Goal: Find specific page/section: Find specific page/section

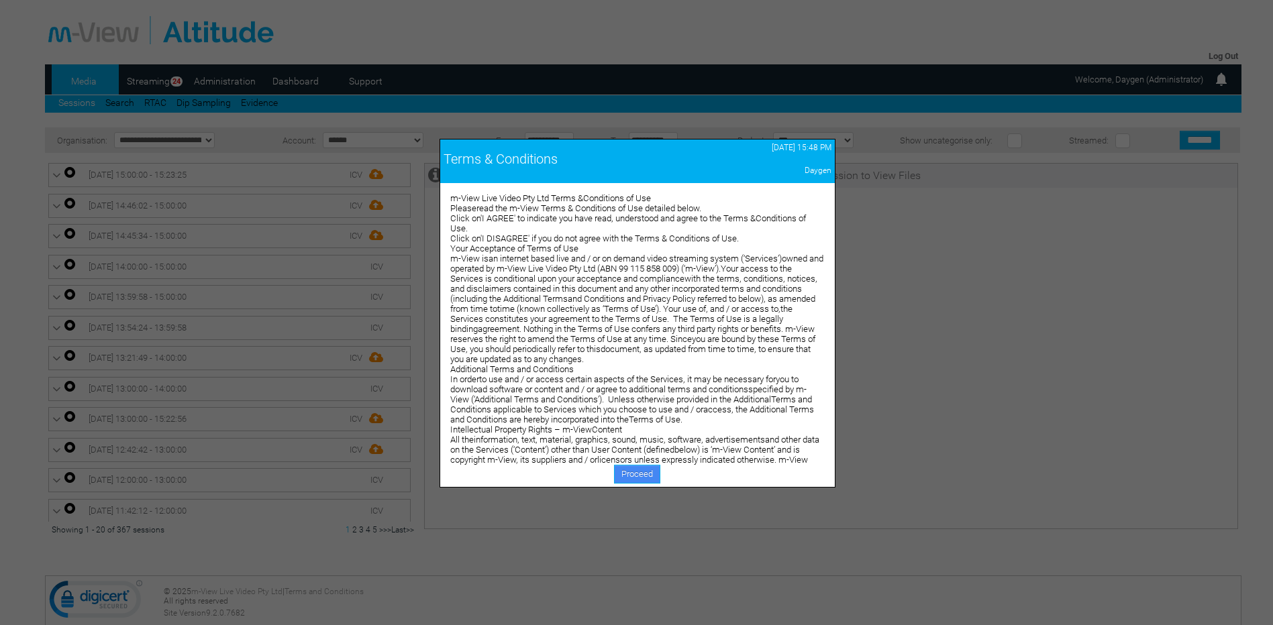
click at [637, 480] on link "Proceed" at bounding box center [637, 474] width 46 height 19
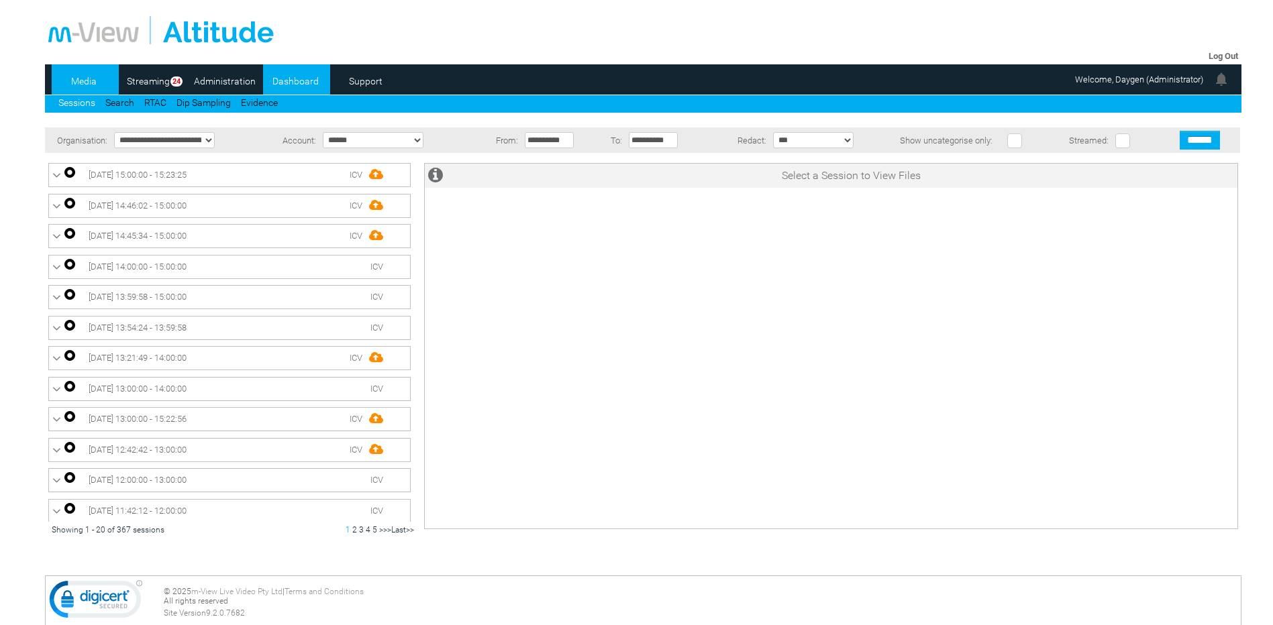
click at [295, 84] on link "Dashboard" at bounding box center [295, 81] width 65 height 20
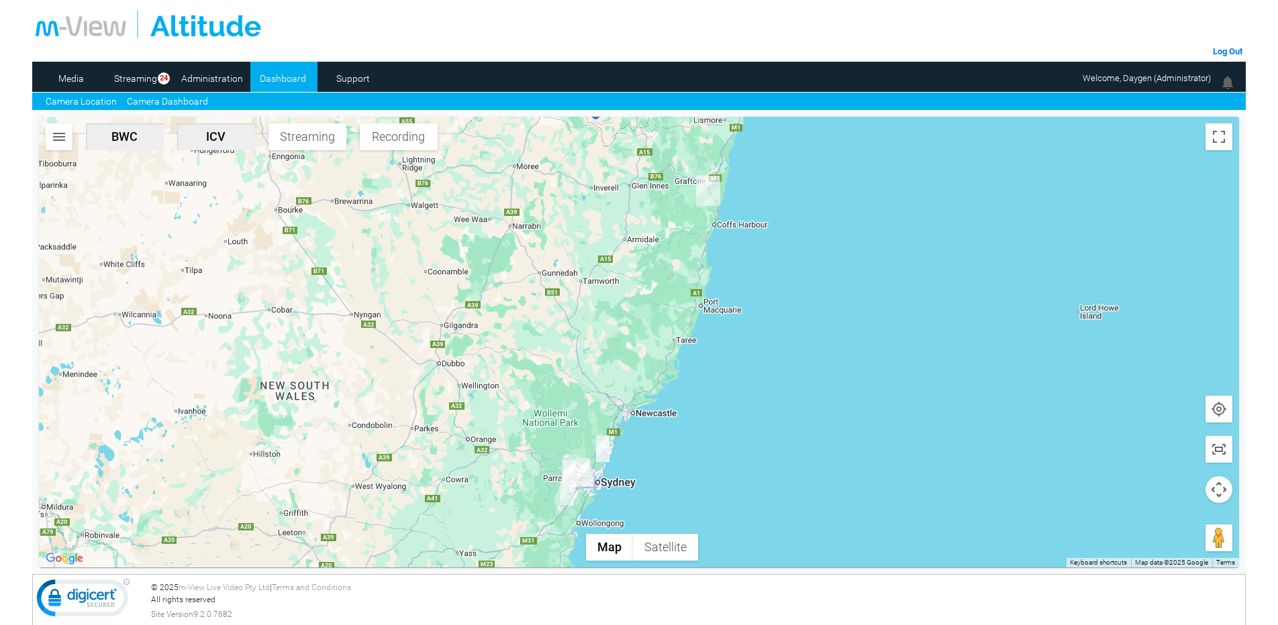
click at [176, 99] on link "Camera Dashboard" at bounding box center [167, 102] width 81 height 14
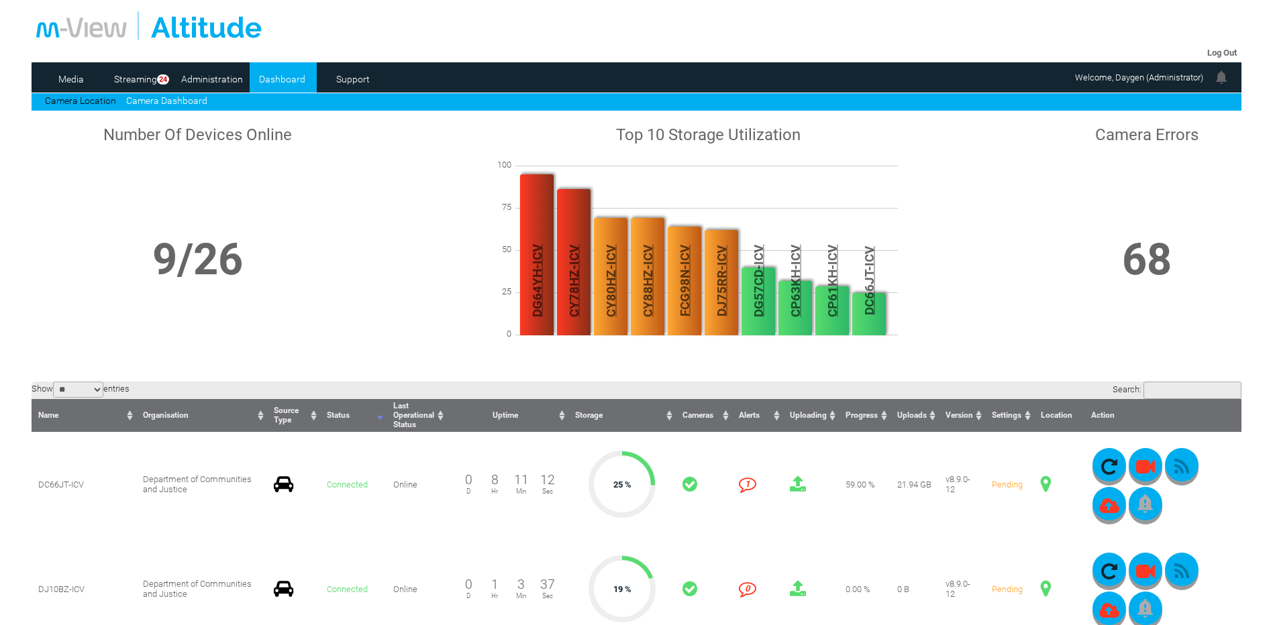
click at [1176, 399] on input "Search:" at bounding box center [1192, 390] width 98 height 17
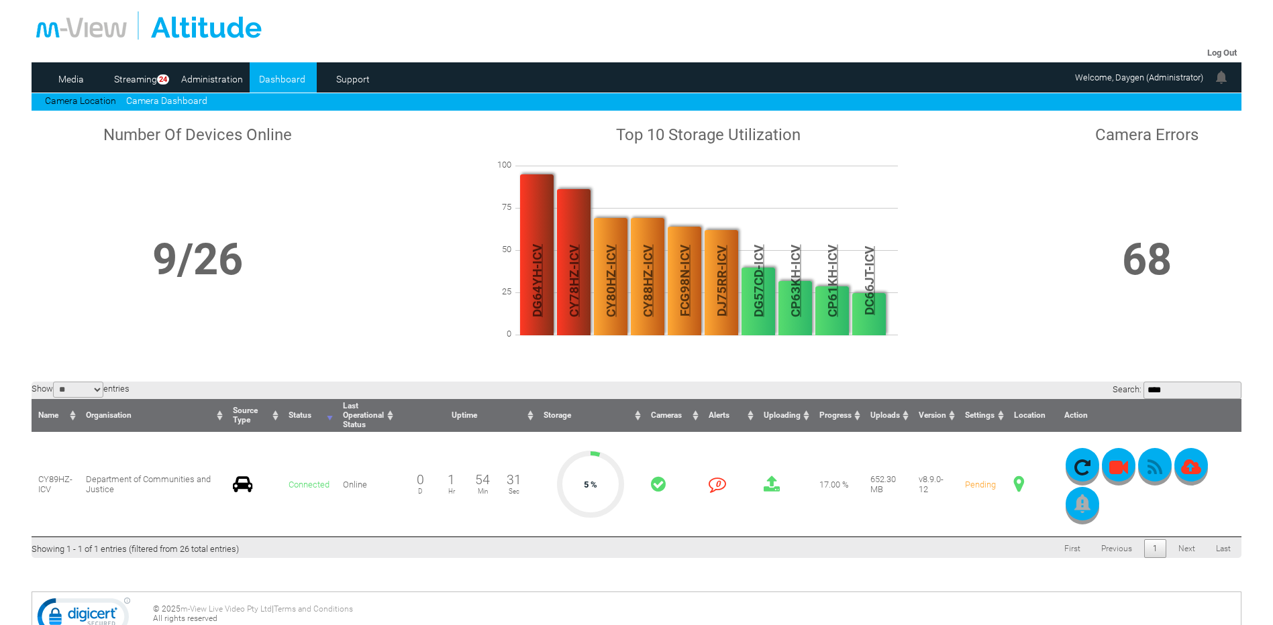
type input "****"
click at [952, 518] on td "v8.9.0-12" at bounding box center [935, 484] width 46 height 105
click at [115, 98] on link "Camera Location" at bounding box center [80, 100] width 71 height 11
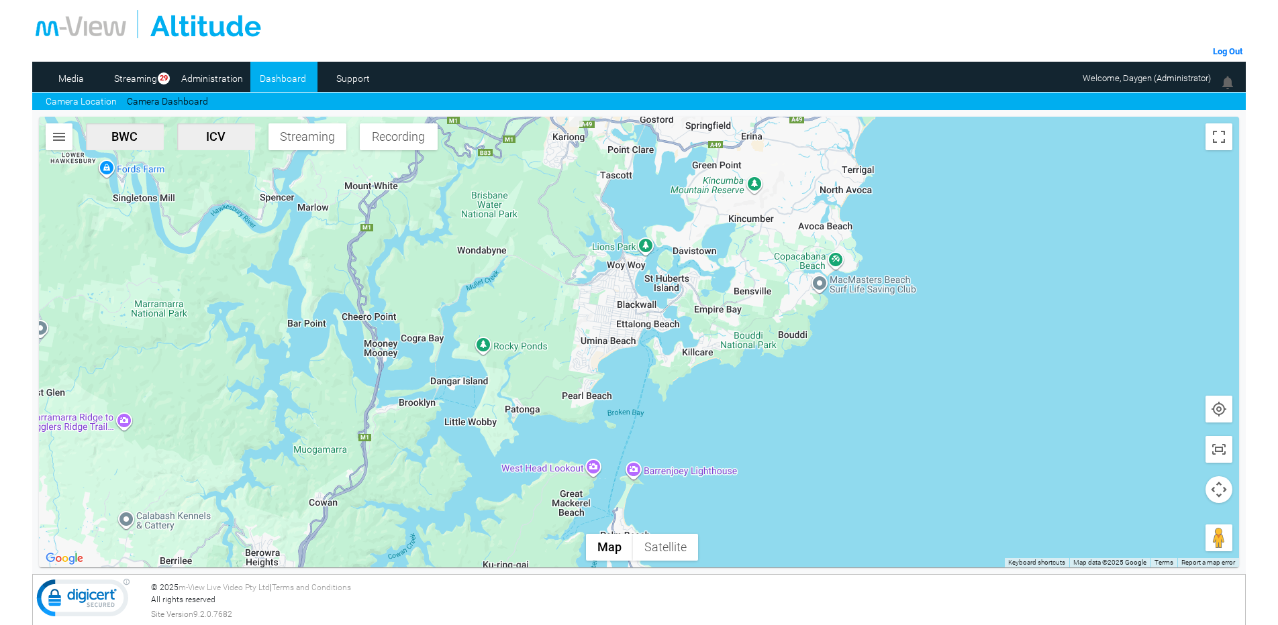
click at [52, 133] on img "button" at bounding box center [59, 137] width 16 height 16
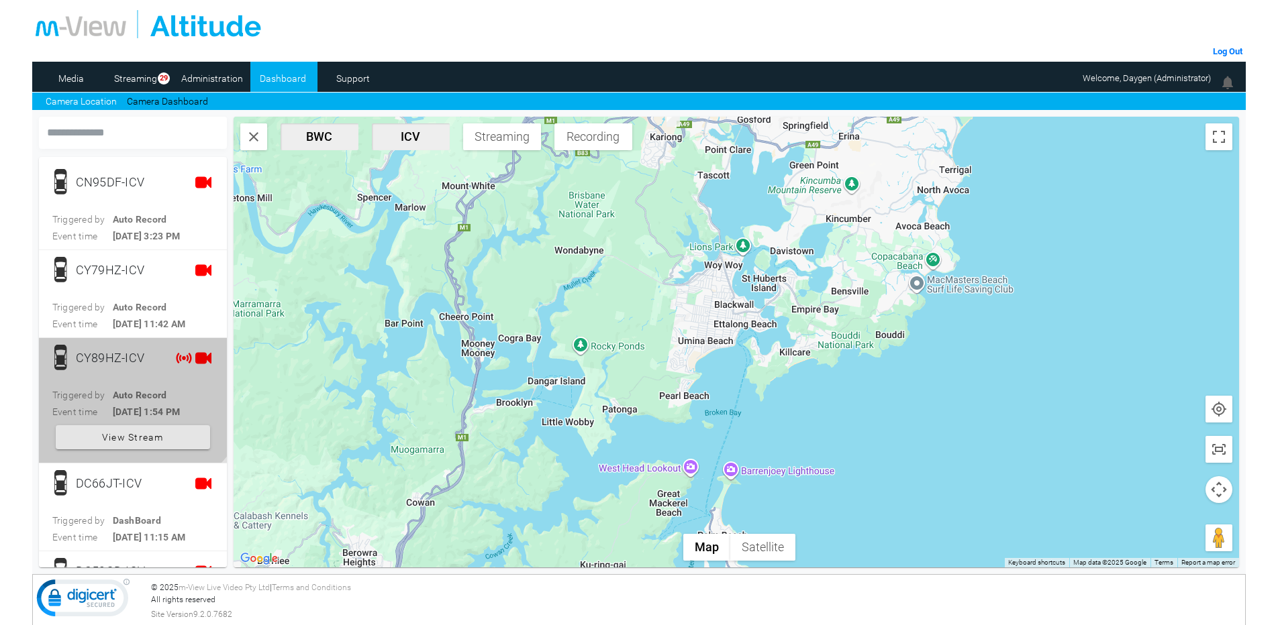
click at [127, 374] on span "CY89HZ-ICV Triggered by Auto Record Event time 10/1/25, 1:54 PM View Stream" at bounding box center [132, 400] width 161 height 111
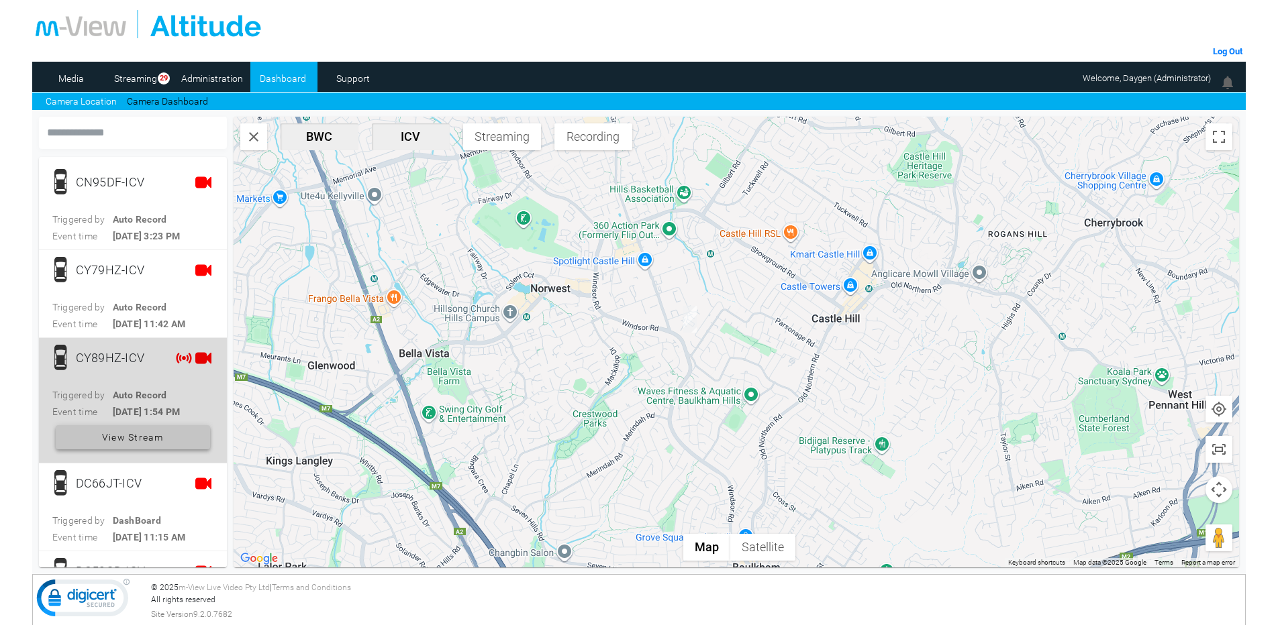
click at [165, 437] on span at bounding box center [133, 437] width 154 height 32
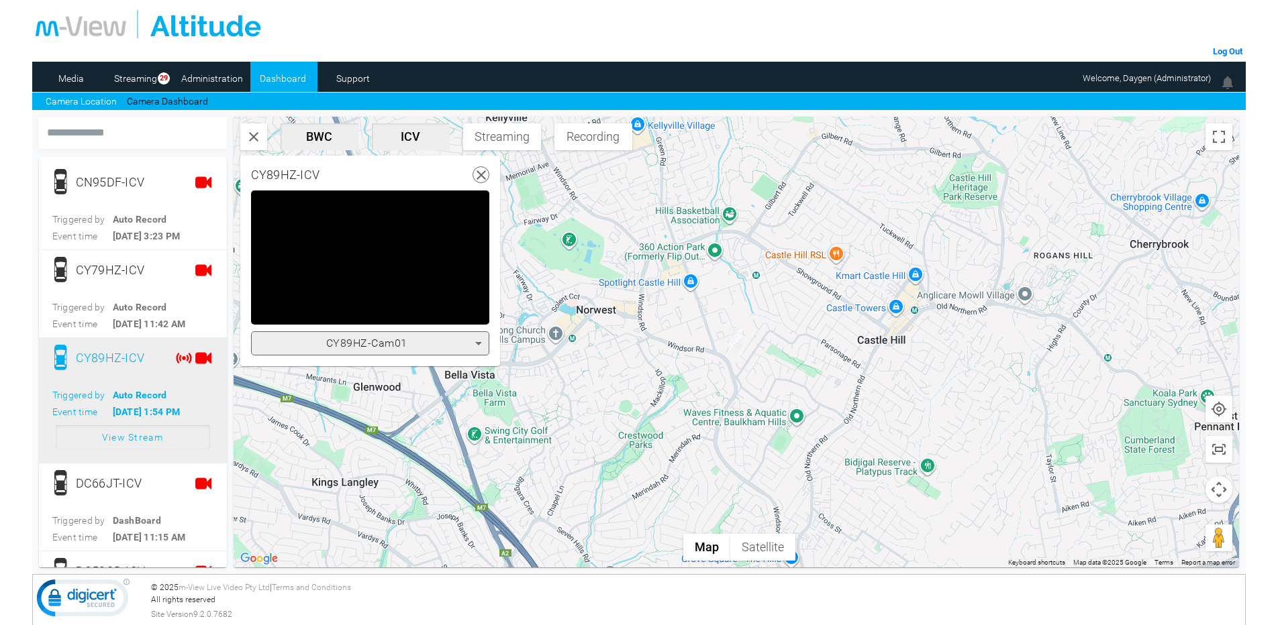
click at [405, 340] on span "CY89HZ-Cam01" at bounding box center [366, 343] width 81 height 13
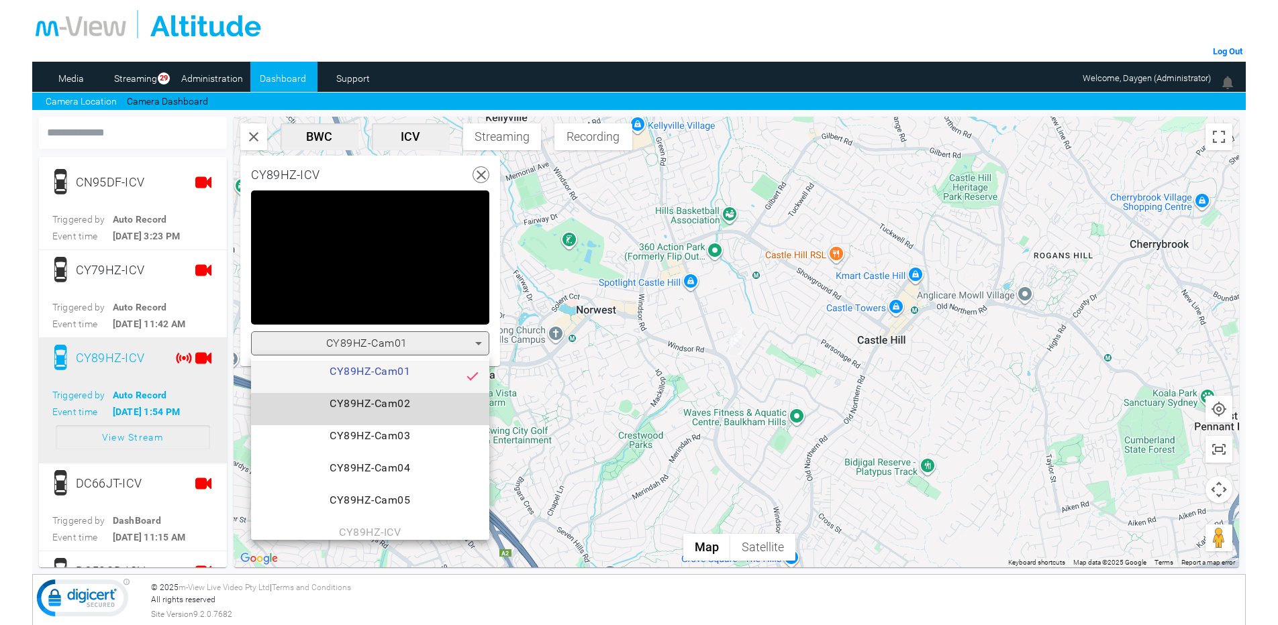
click at [390, 401] on span "CY89HZ-Cam02" at bounding box center [370, 409] width 217 height 27
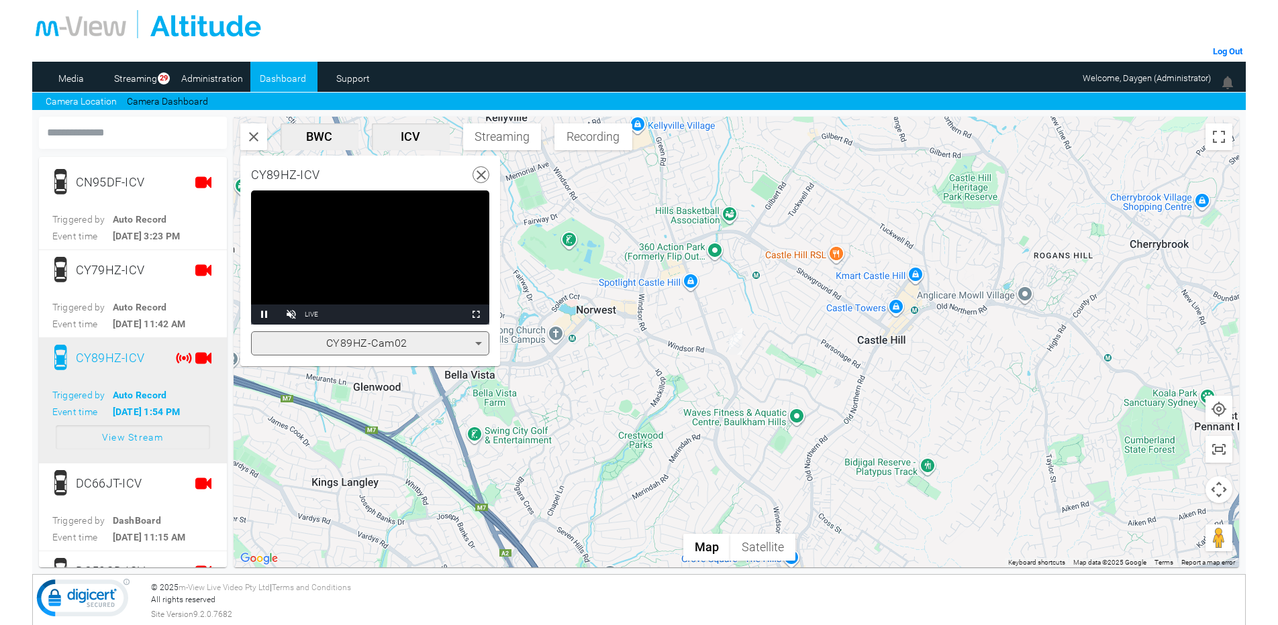
click at [417, 342] on div "CY89HZ-Cam02" at bounding box center [366, 343] width 217 height 16
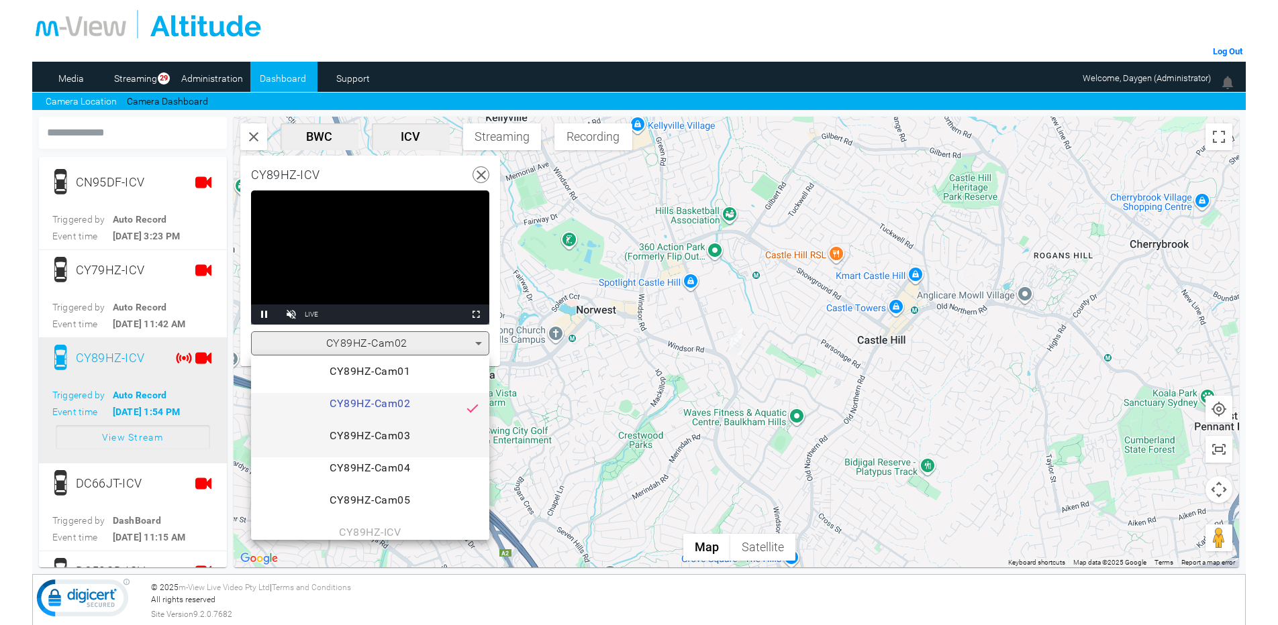
click at [398, 430] on span "CY89HZ-Cam03" at bounding box center [370, 441] width 217 height 27
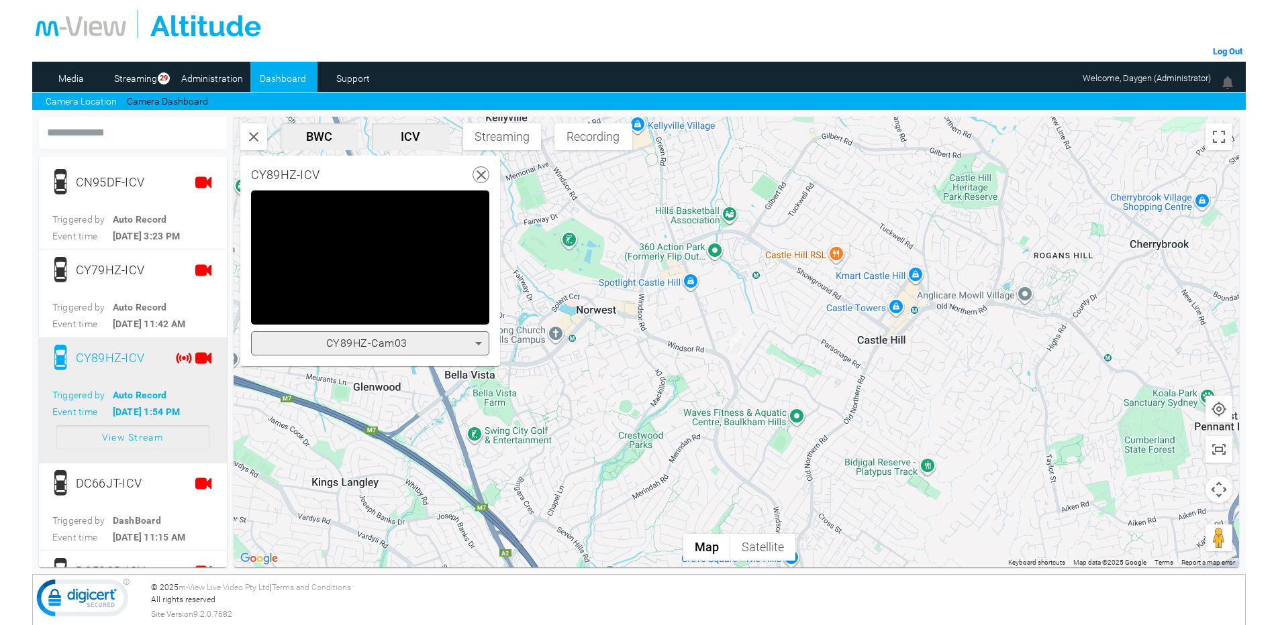
click at [410, 341] on div "CY89HZ-Cam03" at bounding box center [366, 343] width 217 height 16
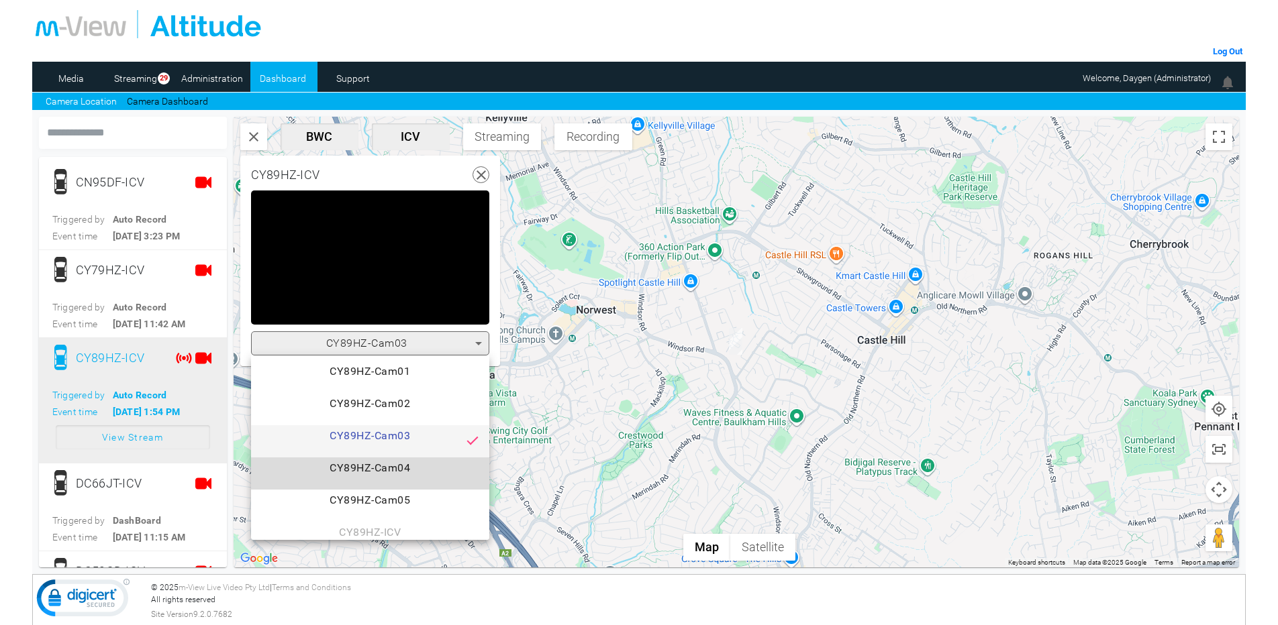
click at [388, 476] on span "CY89HZ-Cam04" at bounding box center [370, 473] width 217 height 27
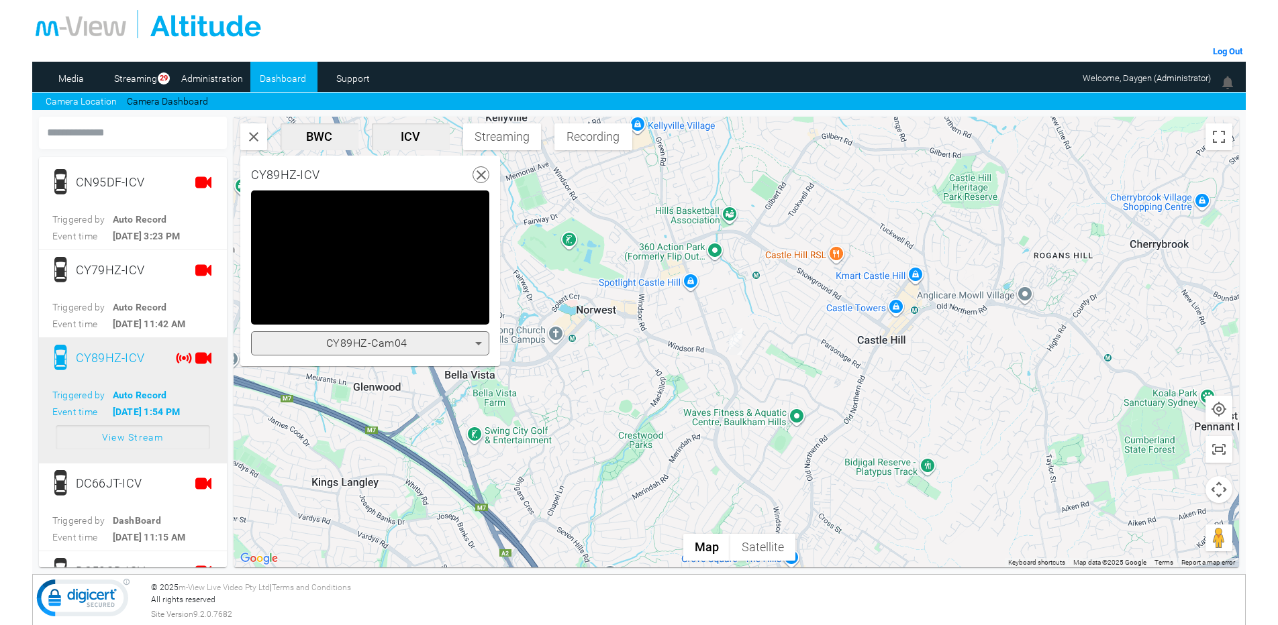
click at [414, 335] on div "CY89HZ-Cam04" at bounding box center [366, 343] width 217 height 16
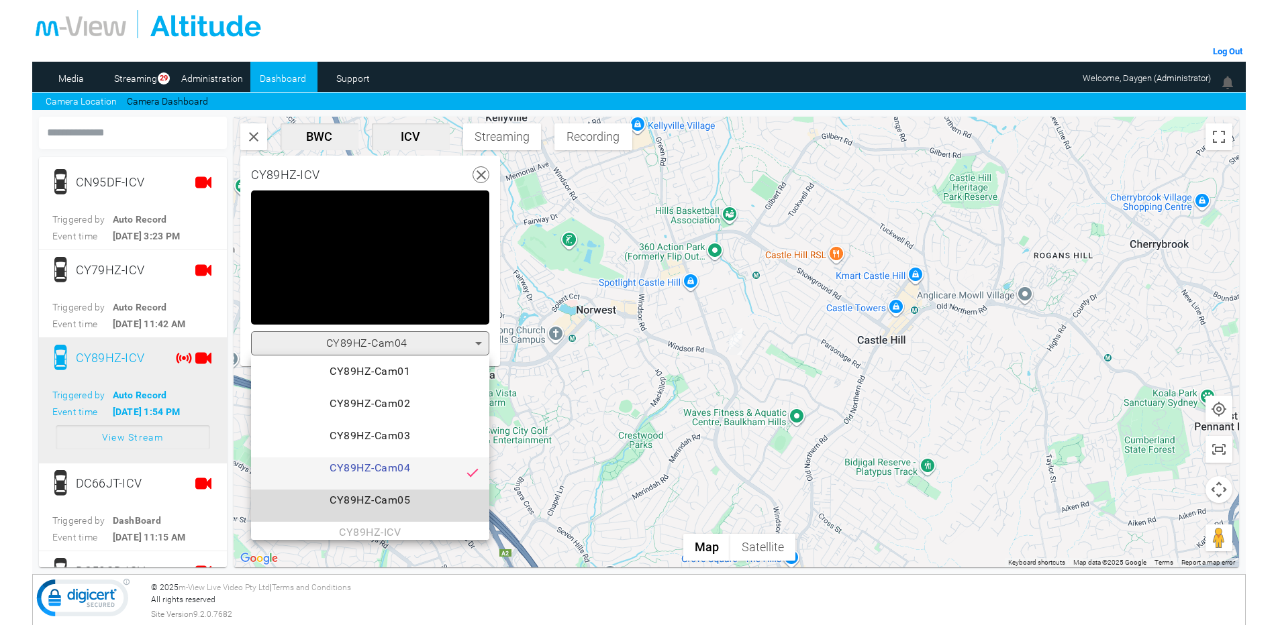
click at [386, 491] on mat-option "CY89HZ-Cam05" at bounding box center [370, 506] width 238 height 32
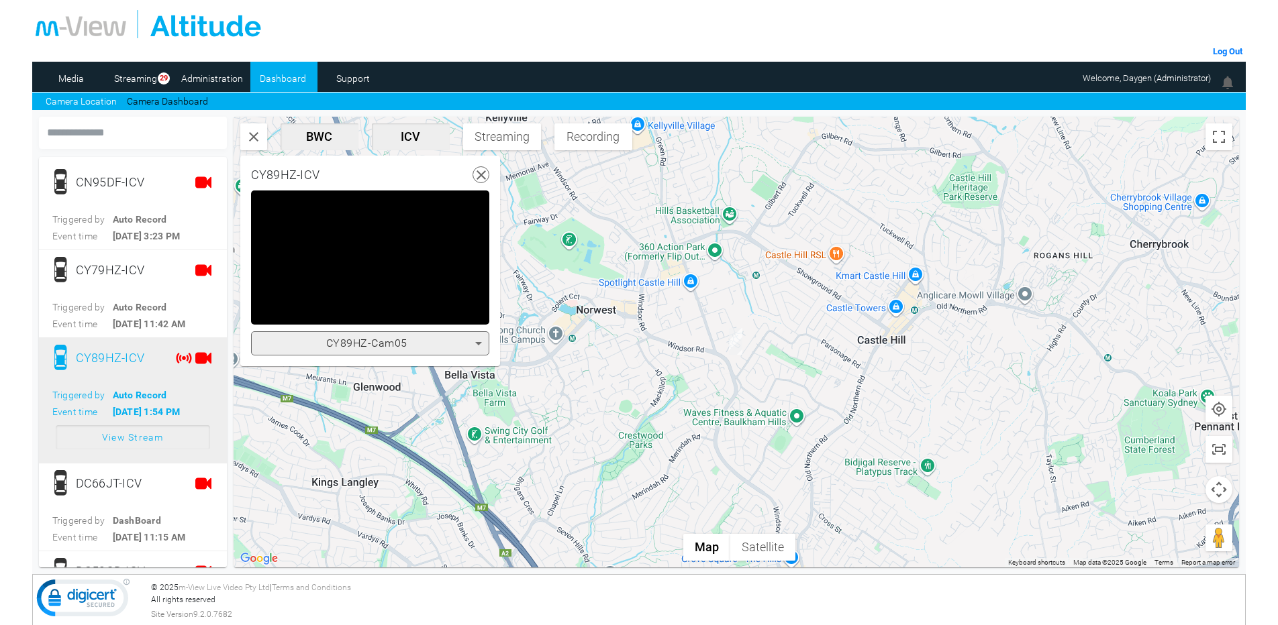
click at [414, 341] on div "CY89HZ-Cam05" at bounding box center [366, 343] width 217 height 16
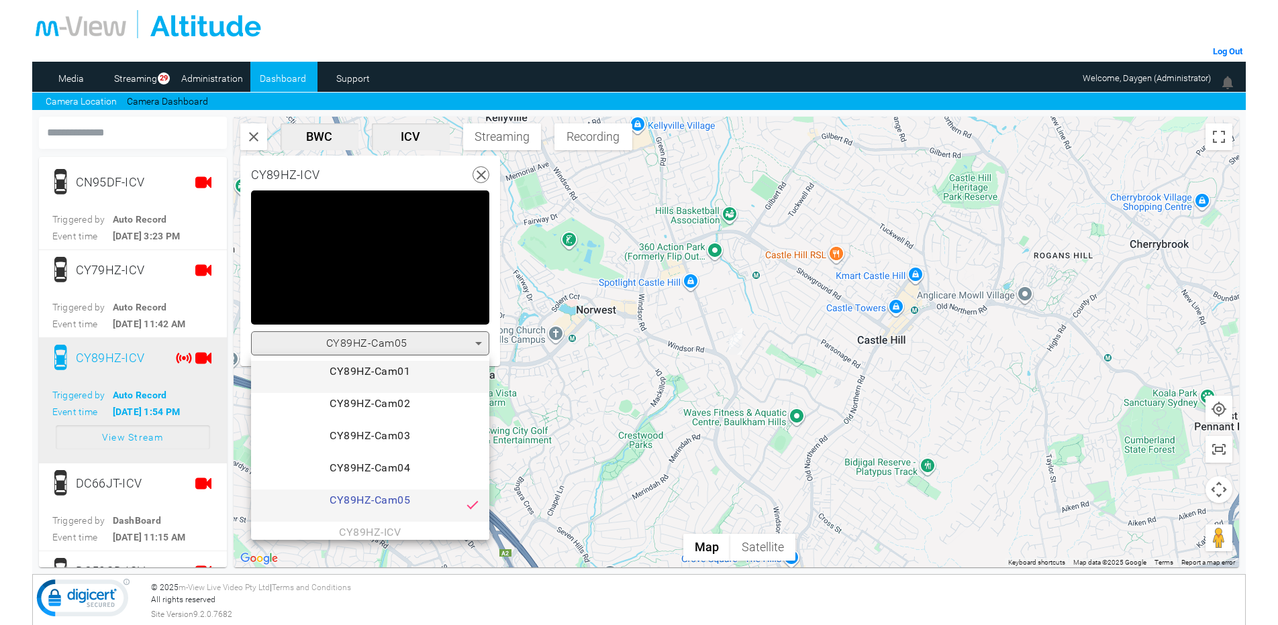
click at [397, 376] on span "CY89HZ-Cam01" at bounding box center [370, 377] width 217 height 27
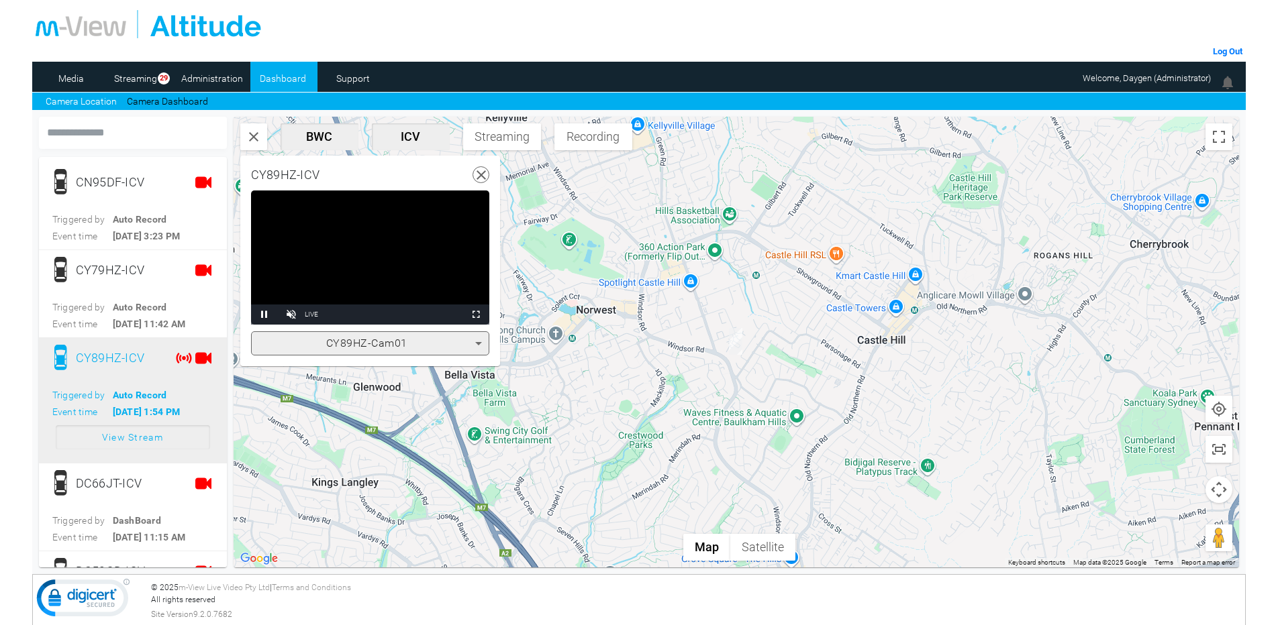
click at [481, 178] on icon at bounding box center [481, 175] width 17 height 17
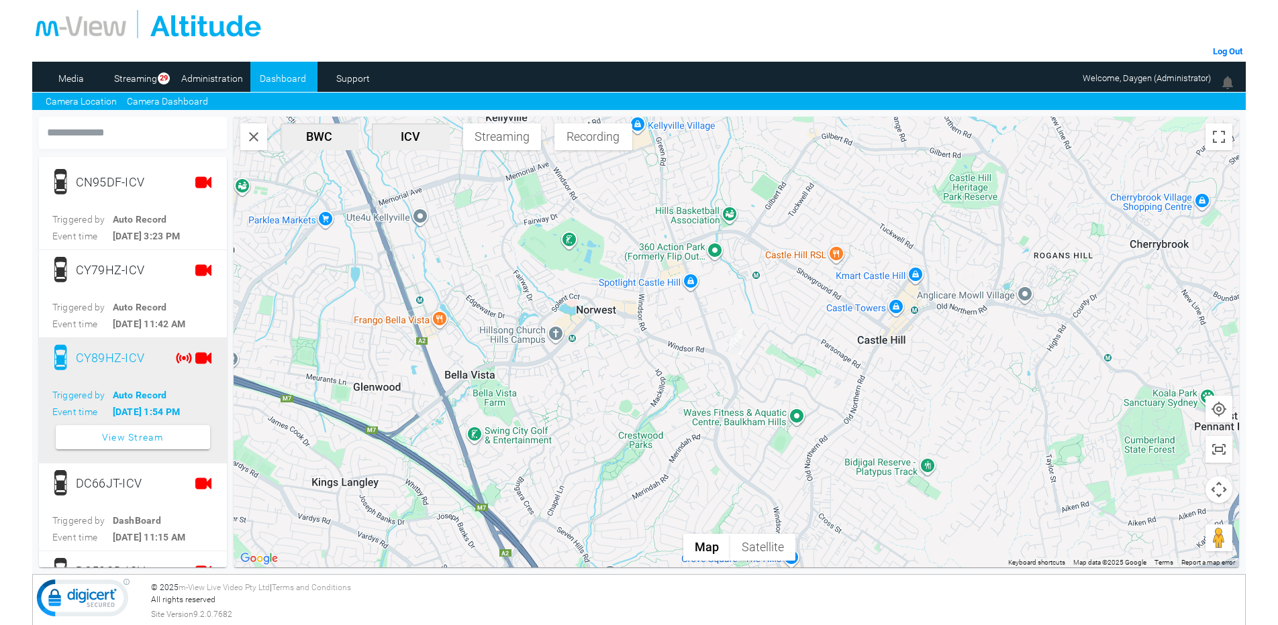
click at [167, 104] on link "Camera Dashboard" at bounding box center [167, 102] width 81 height 14
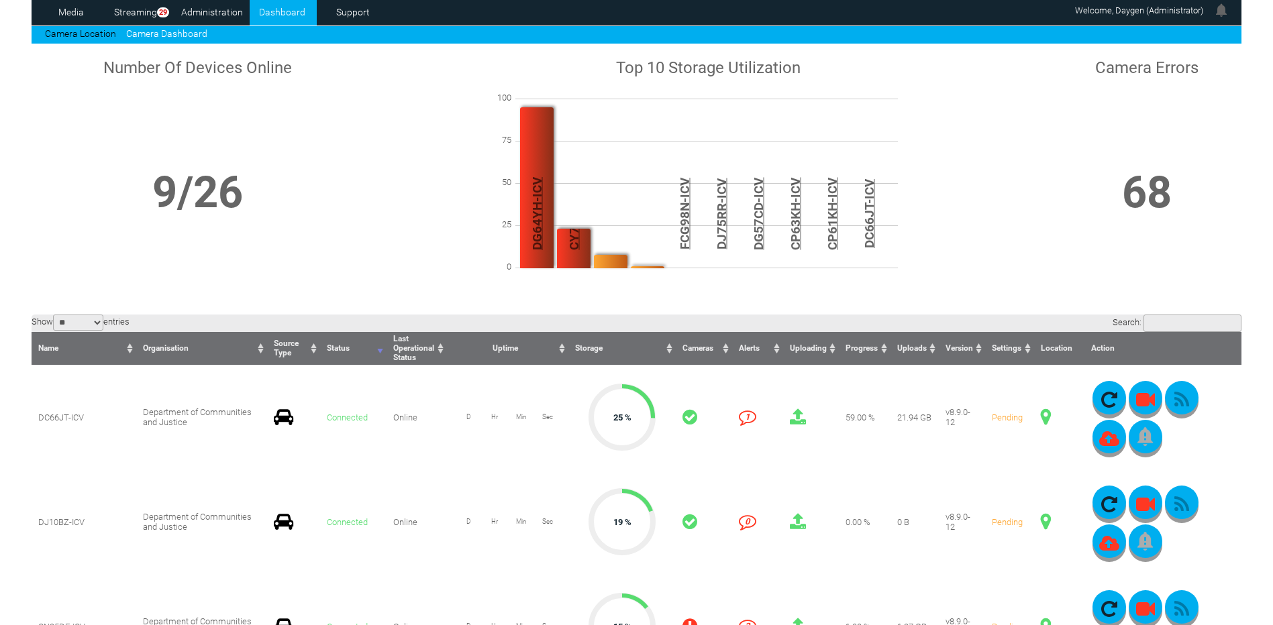
scroll to position [67, 0]
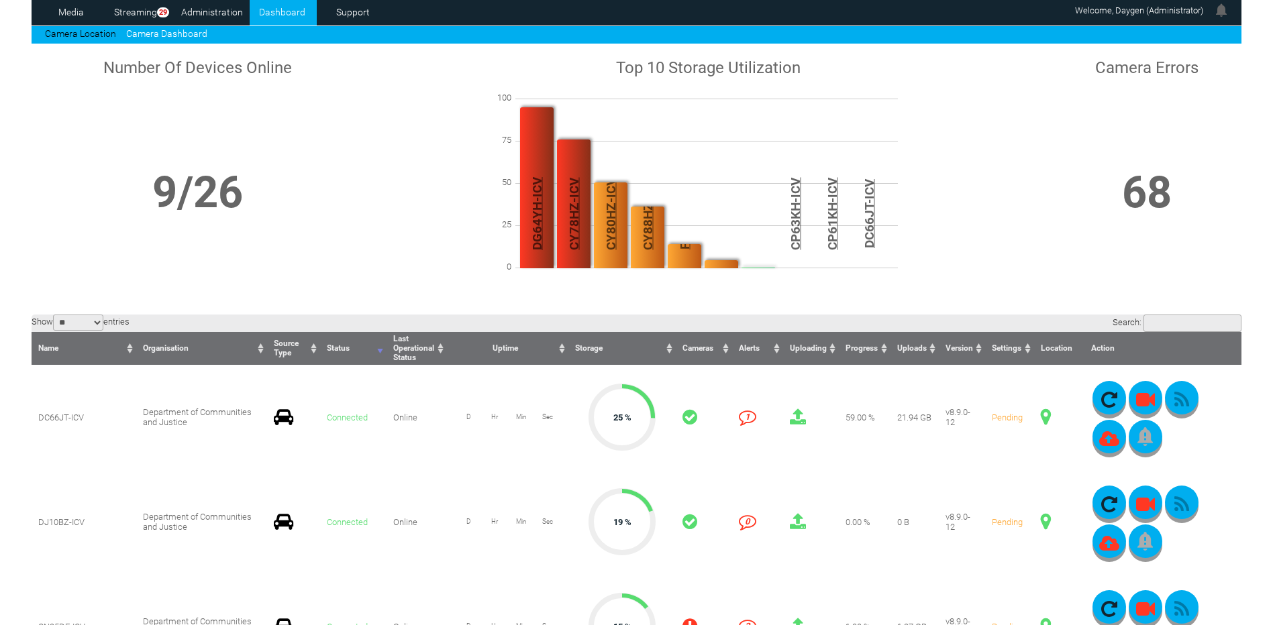
click at [1196, 324] on input "Search:" at bounding box center [1192, 323] width 98 height 17
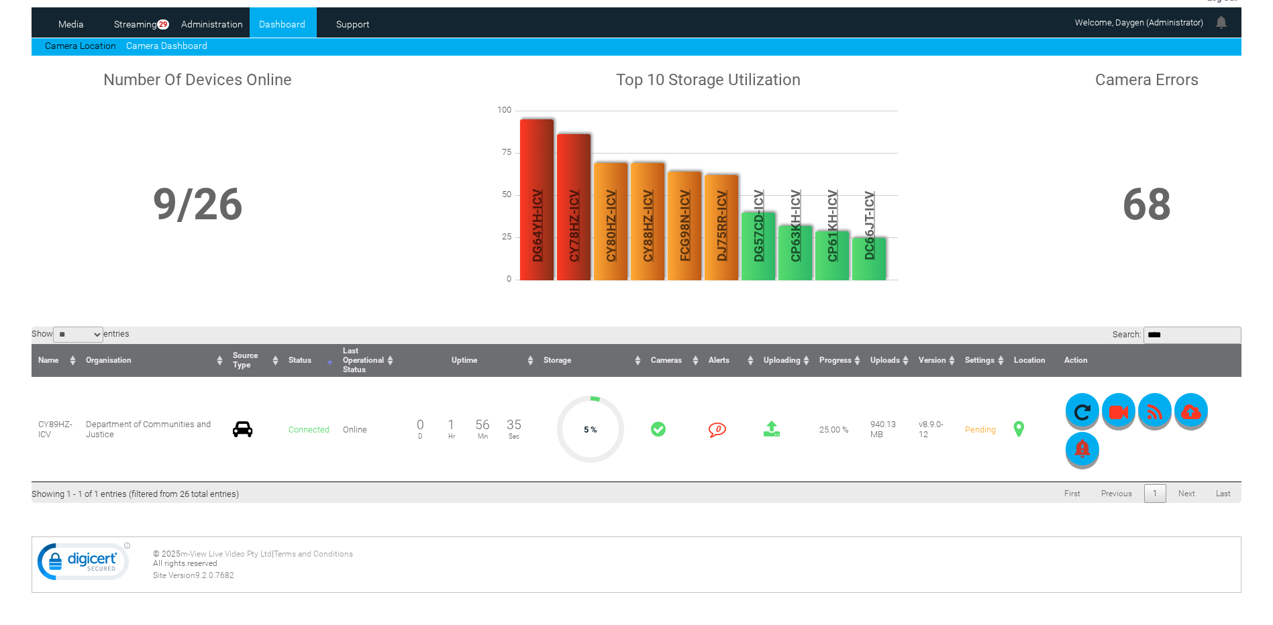
scroll to position [57, 0]
type input "****"
